Goal: Obtain resource: Obtain resource

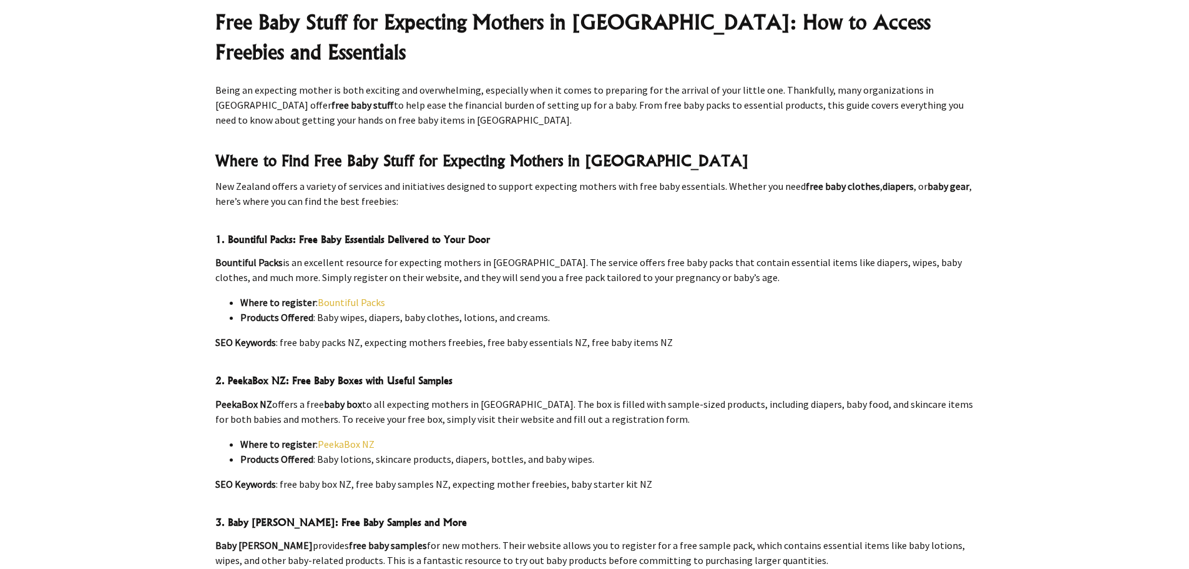
scroll to position [499, 0]
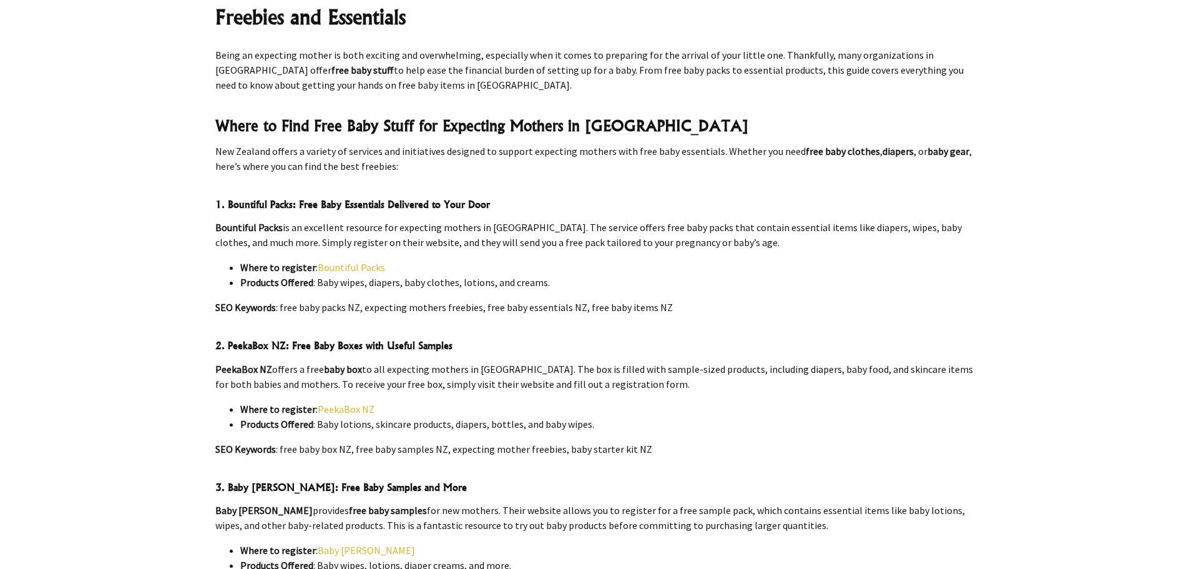
click at [343, 261] on link "Bountiful Packs" at bounding box center [351, 267] width 67 height 12
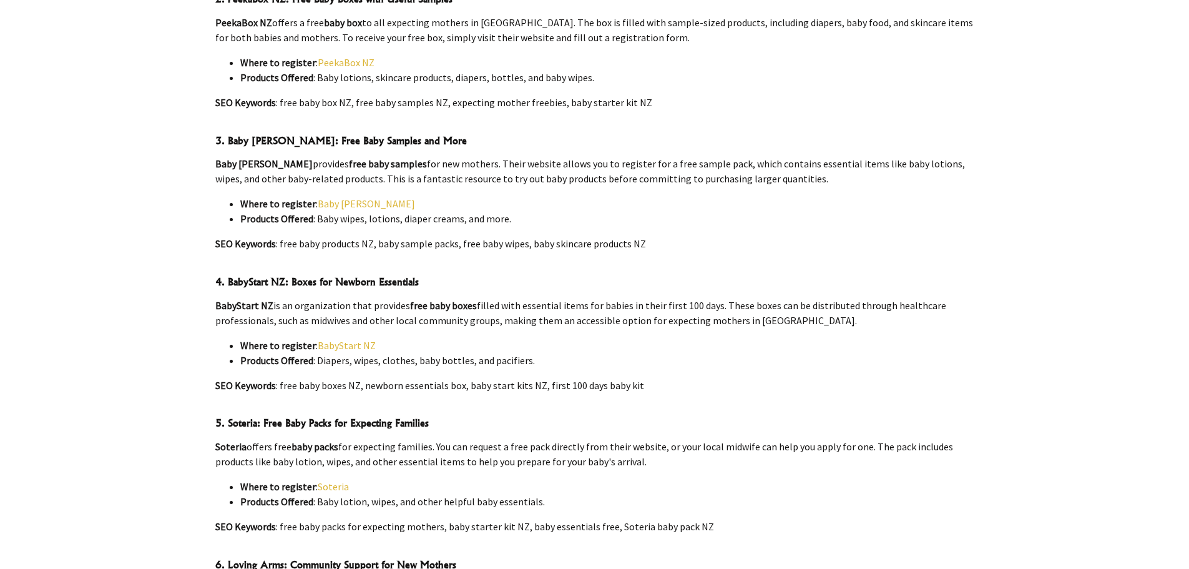
scroll to position [874, 0]
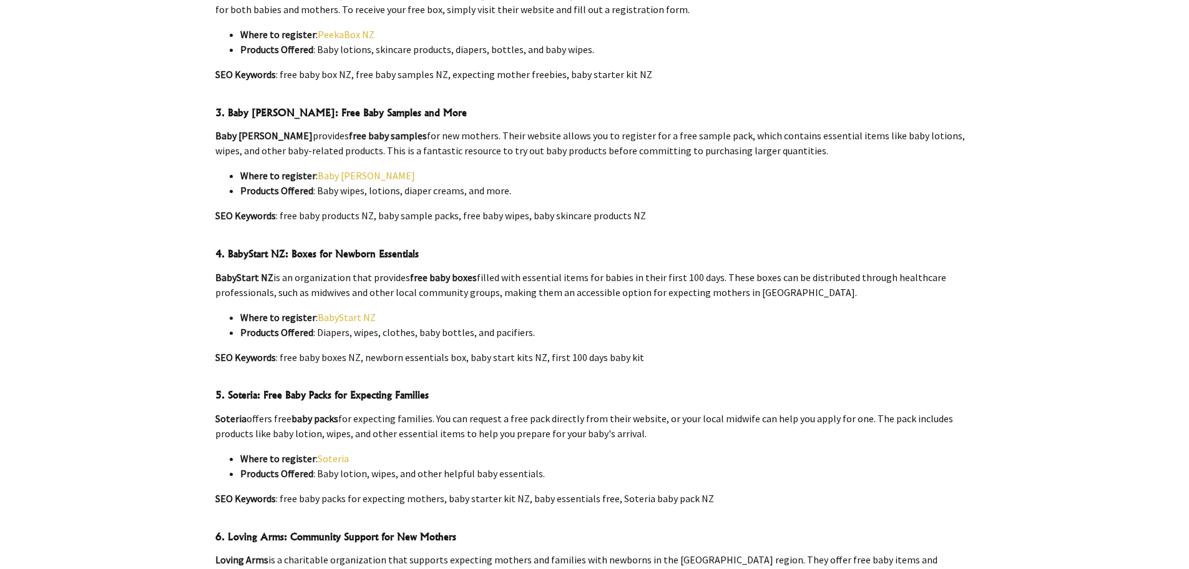
click at [357, 311] on link "BabyStart NZ" at bounding box center [347, 317] width 58 height 12
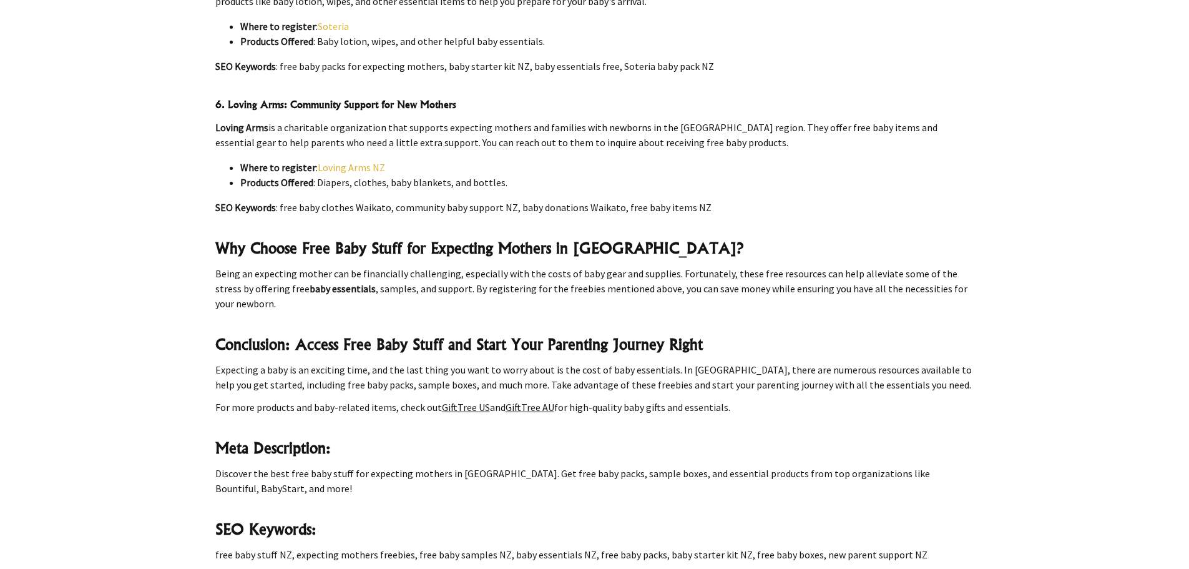
scroll to position [1311, 0]
